Goal: Transaction & Acquisition: Purchase product/service

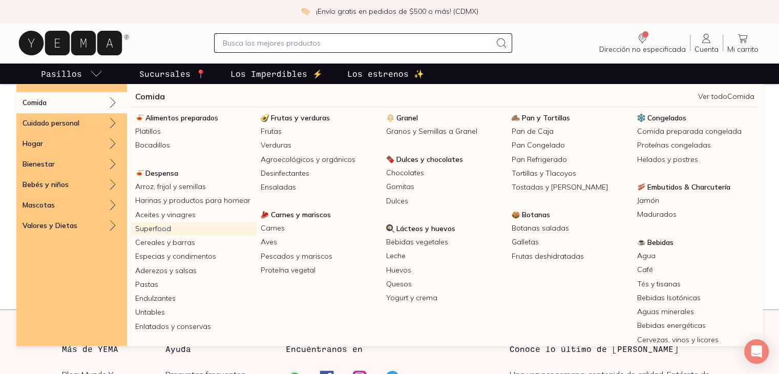
click at [209, 232] on link "Superfood" at bounding box center [193, 229] width 125 height 14
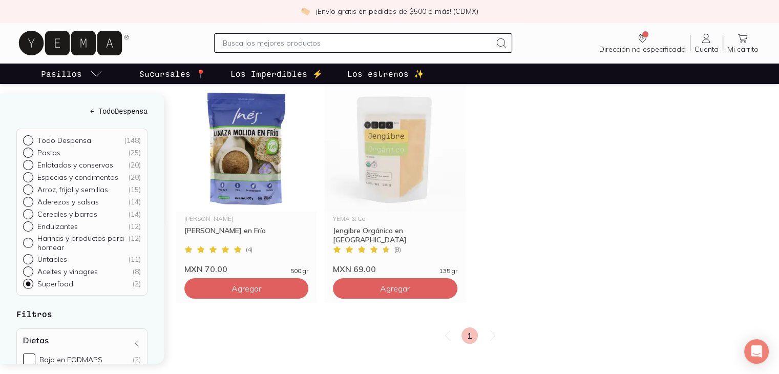
scroll to position [136, 0]
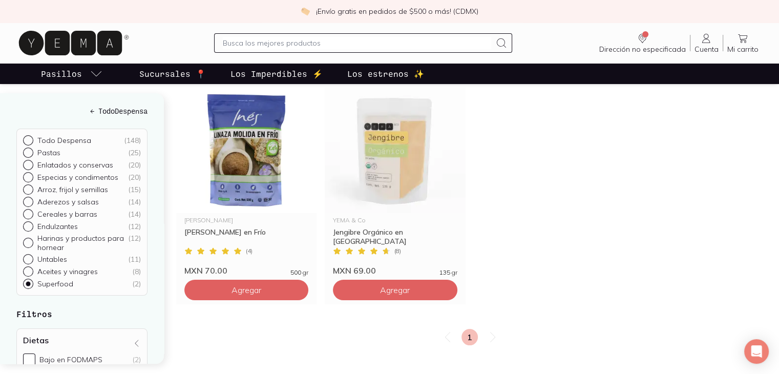
click at [24, 209] on div at bounding box center [30, 214] width 14 height 10
click at [24, 209] on input "Cereales y barras ( 14 )" at bounding box center [27, 213] width 8 height 8
radio input "true"
